Goal: Transaction & Acquisition: Purchase product/service

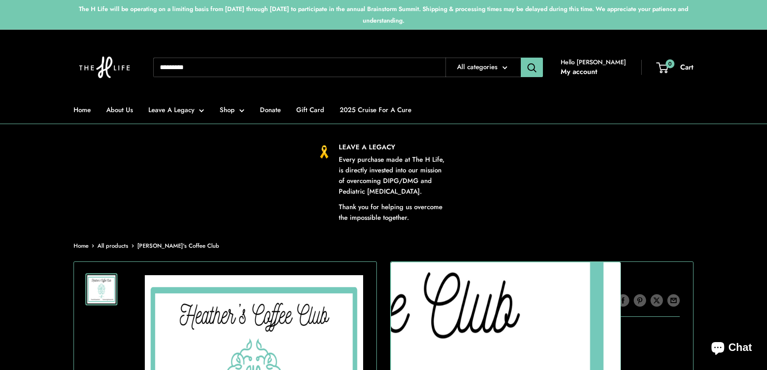
scroll to position [241, 0]
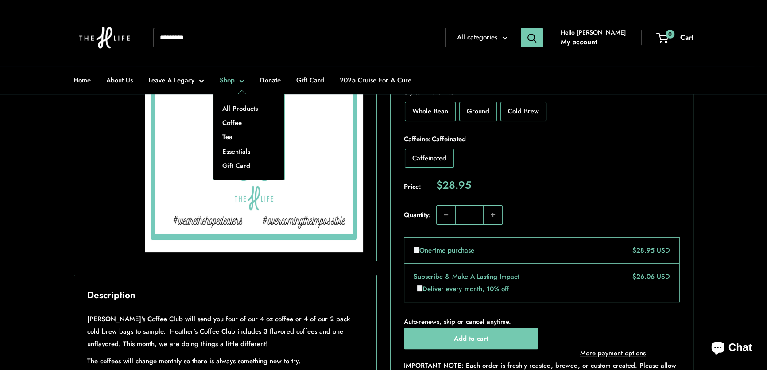
click at [229, 78] on link "Shop" at bounding box center [232, 80] width 25 height 12
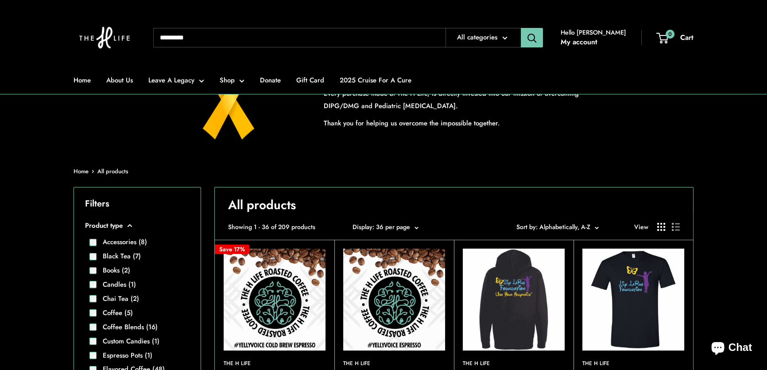
scroll to position [161, 0]
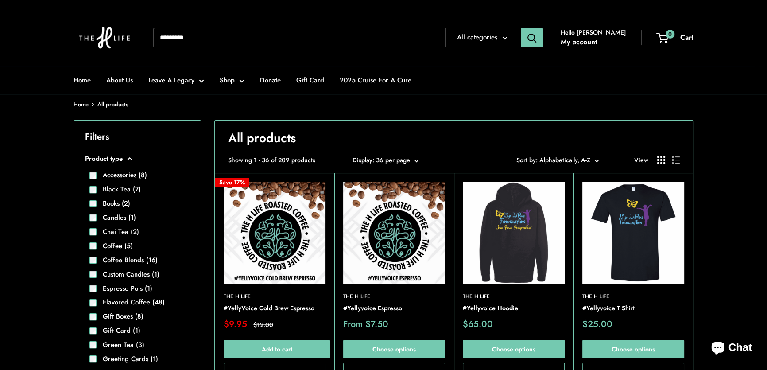
click at [576, 159] on span "Sort by: Alphabetically, A-Z" at bounding box center [554, 160] width 74 height 9
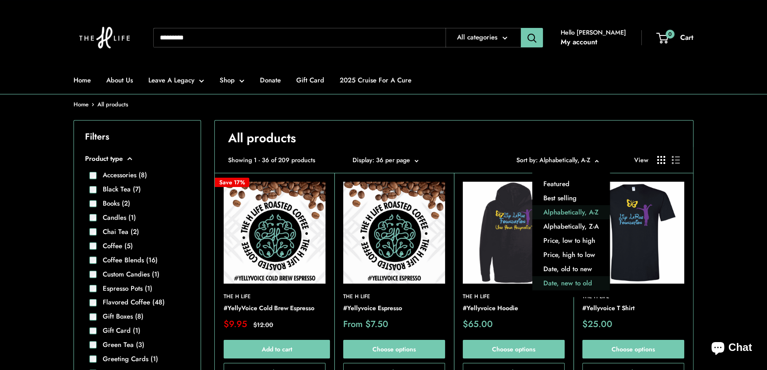
click at [560, 282] on button "Date, new to old" at bounding box center [572, 283] width 78 height 14
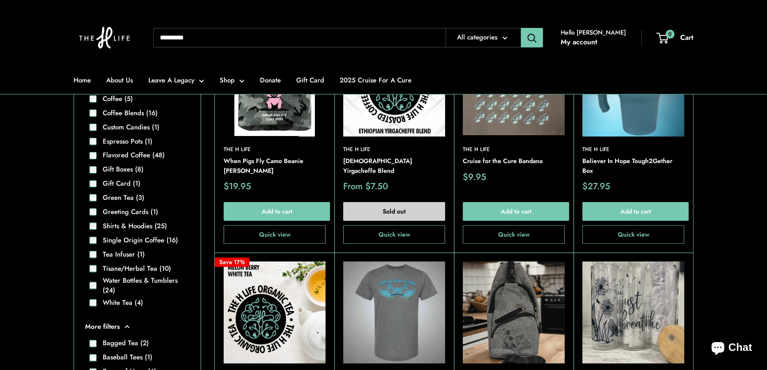
scroll to position [322, 0]
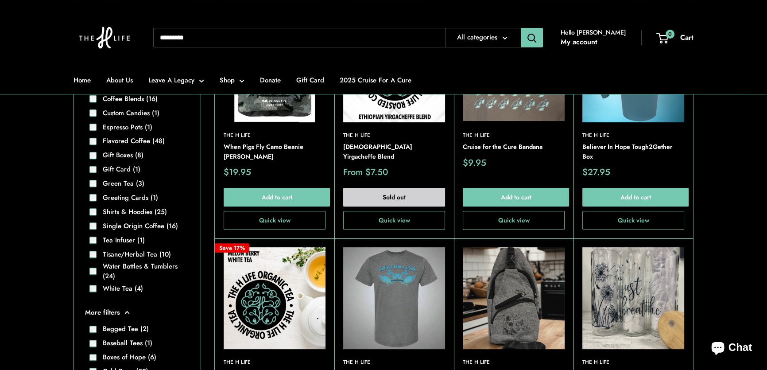
click at [299, 38] on input "Search..." at bounding box center [299, 37] width 292 height 19
